Goal: Information Seeking & Learning: Learn about a topic

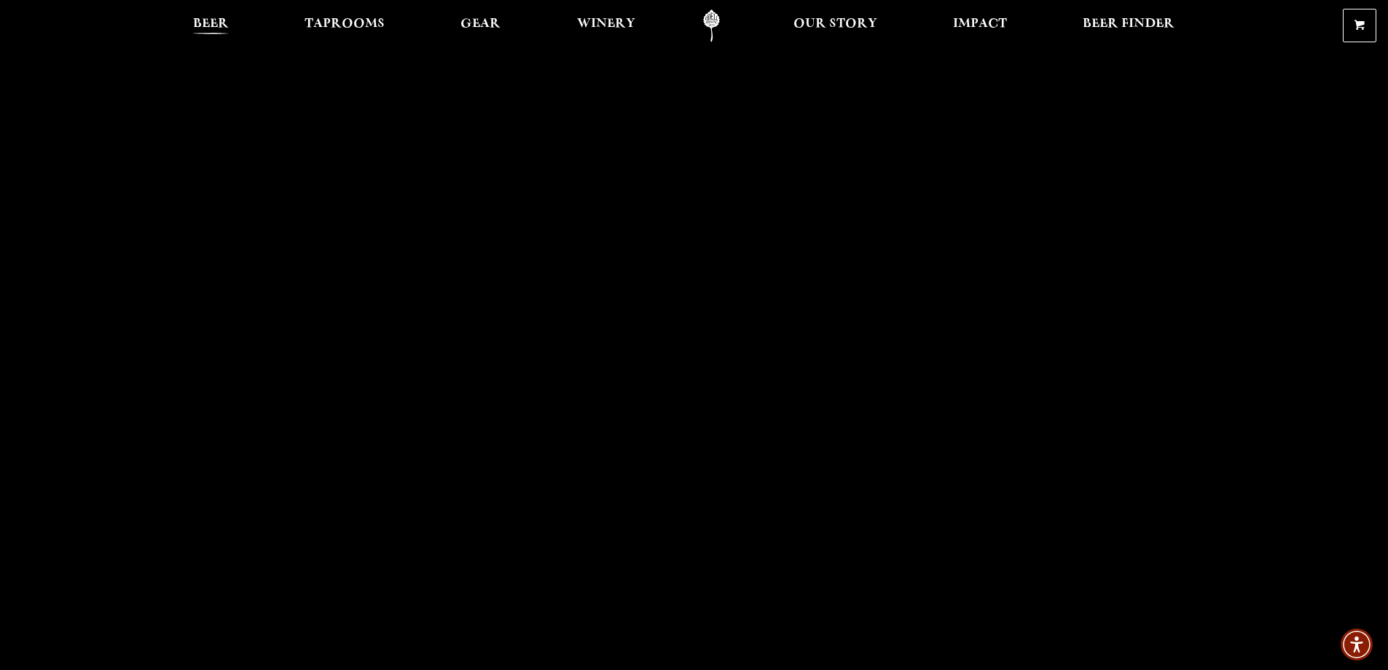
click at [216, 21] on span "Beer" at bounding box center [211, 24] width 36 height 12
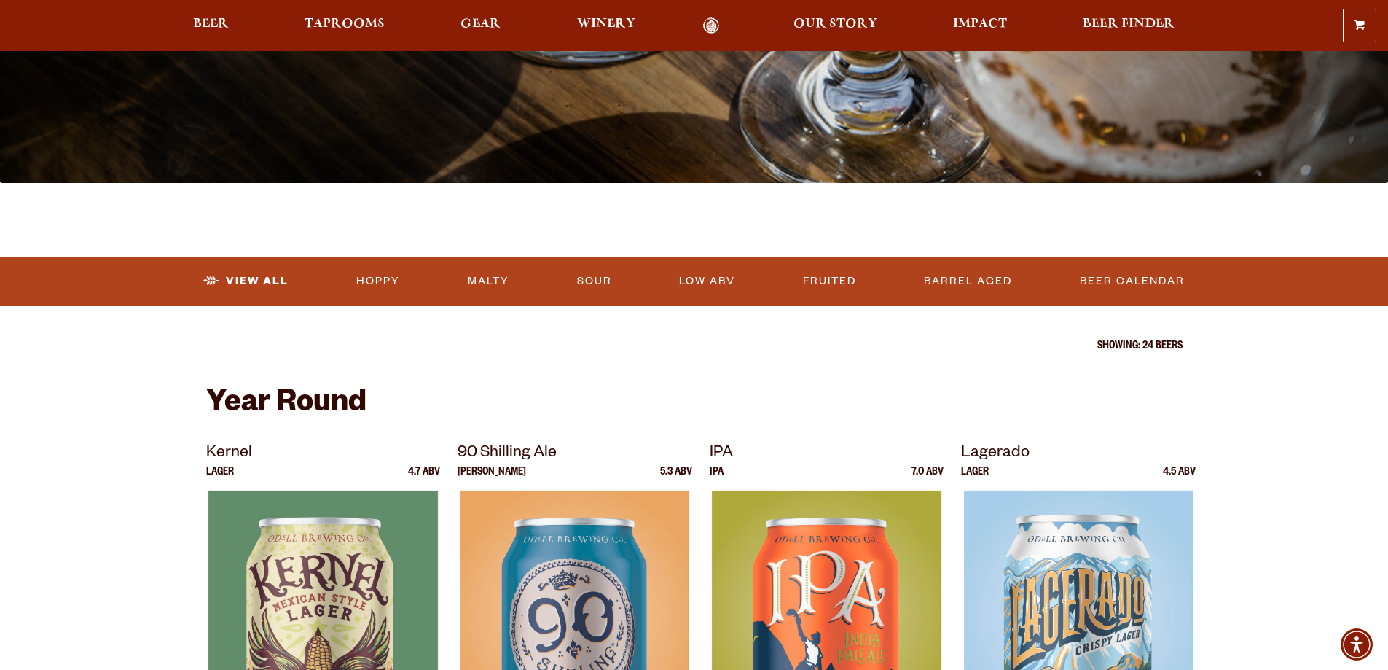
scroll to position [292, 0]
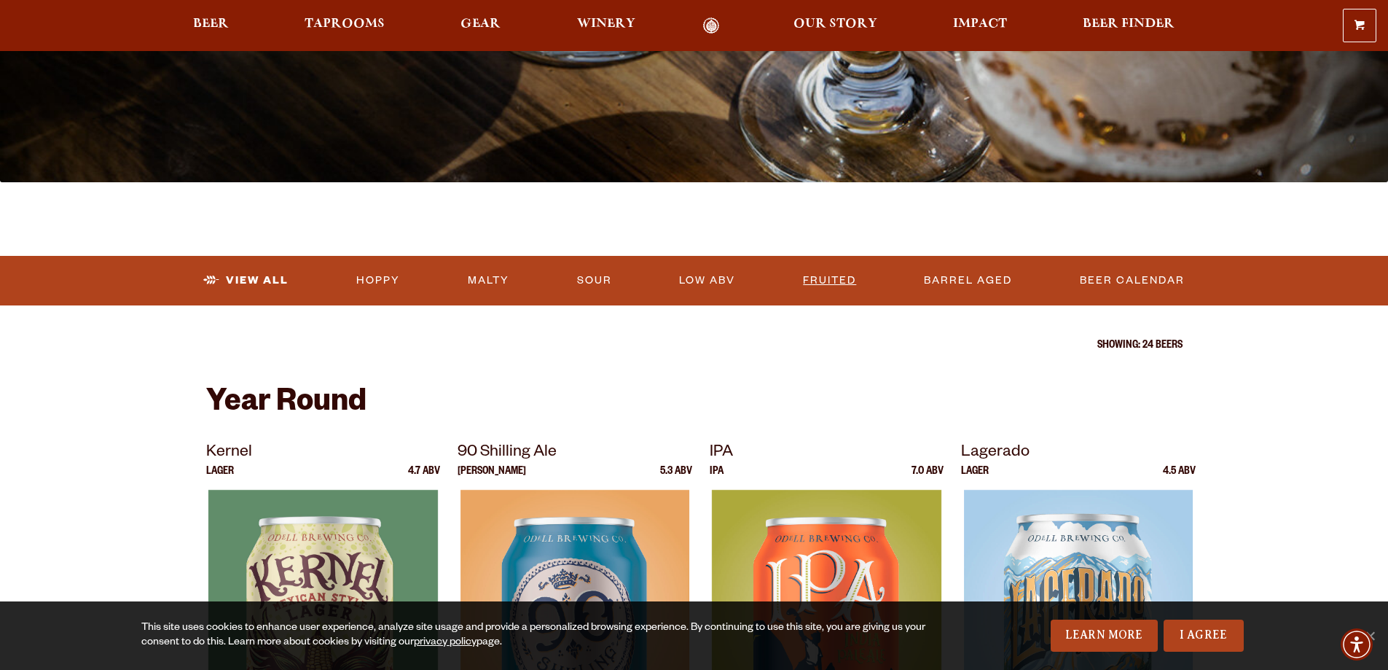
click at [837, 282] on link "Fruited" at bounding box center [829, 281] width 65 height 34
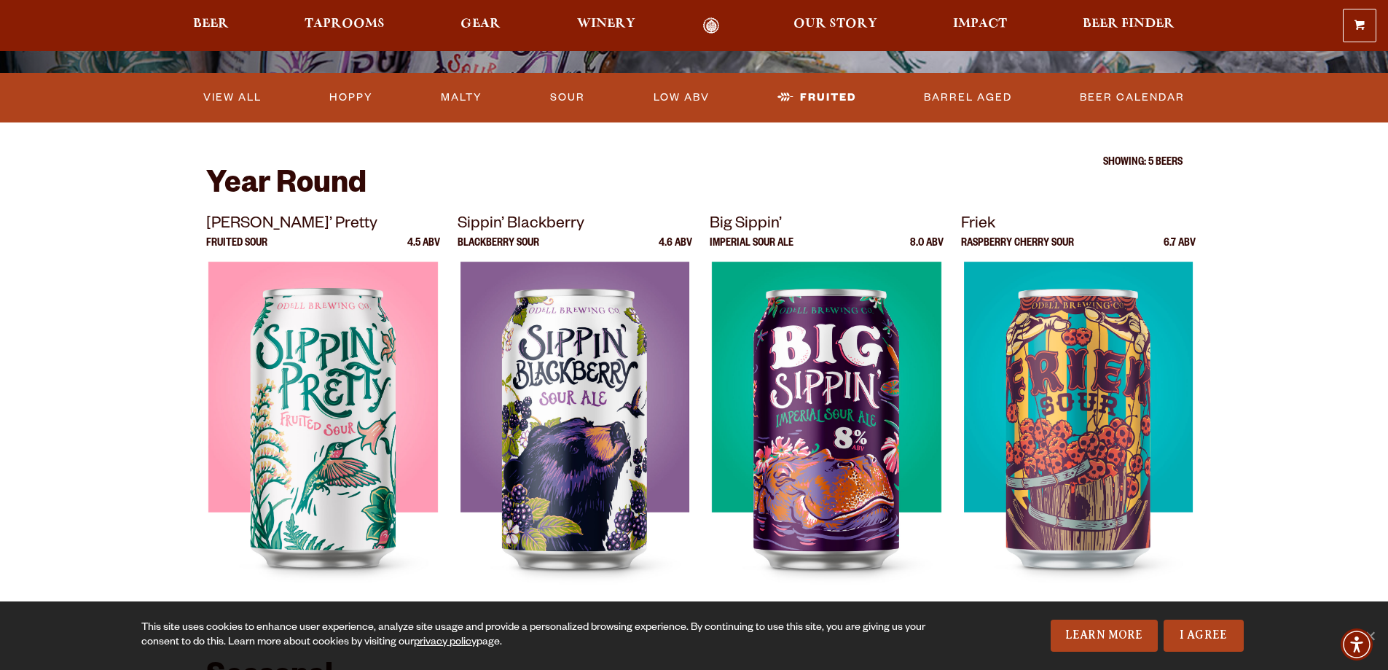
scroll to position [219, 0]
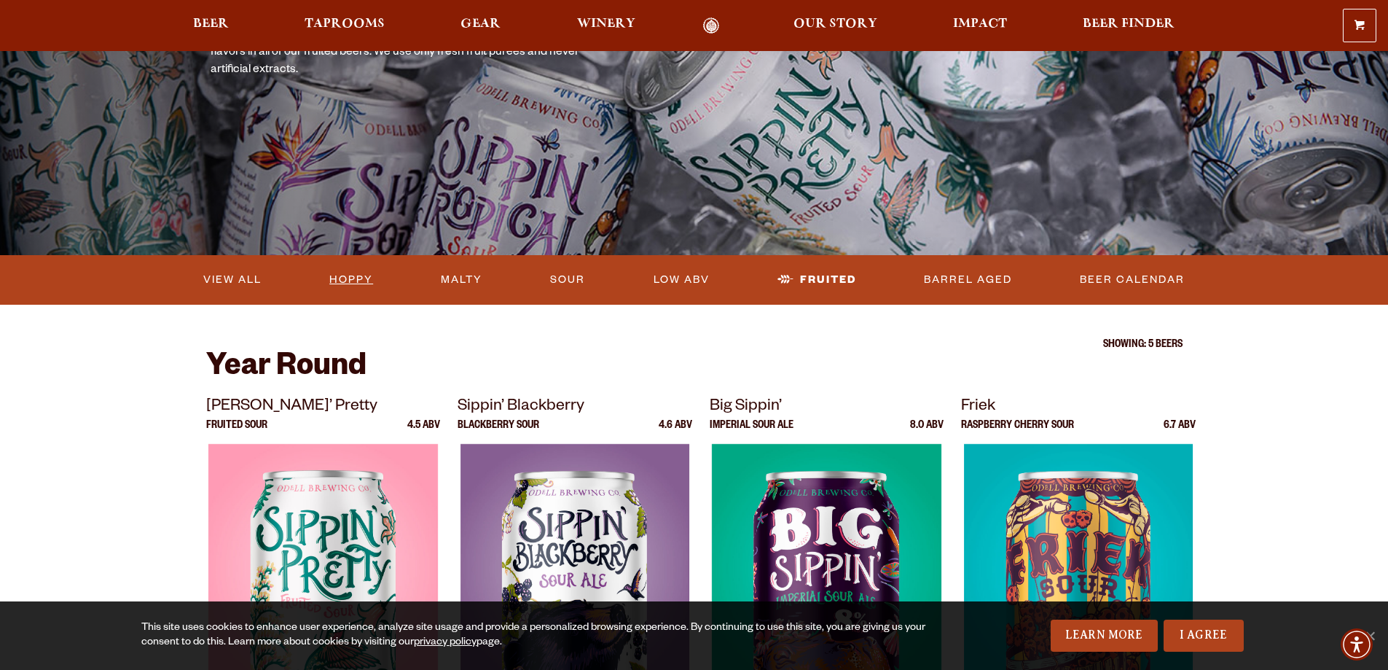
click at [357, 278] on link "Hoppy" at bounding box center [351, 280] width 55 height 34
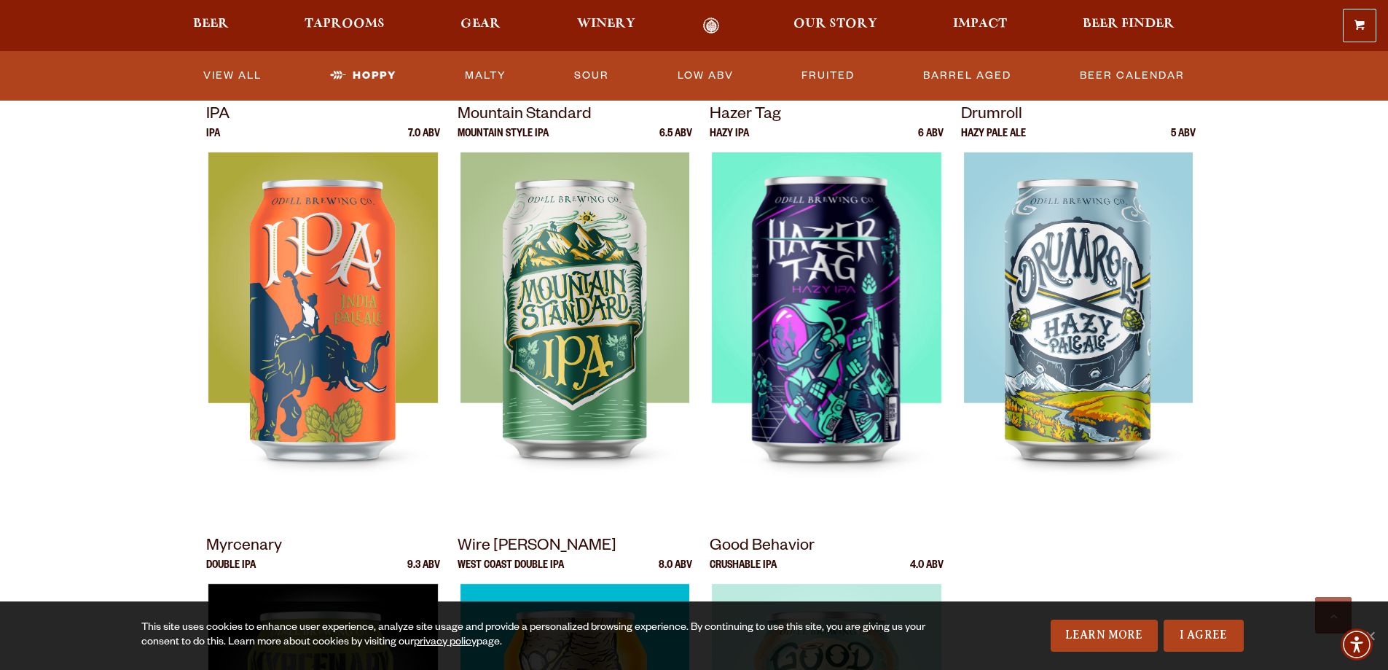
scroll to position [364, 0]
